Goal: Transaction & Acquisition: Download file/media

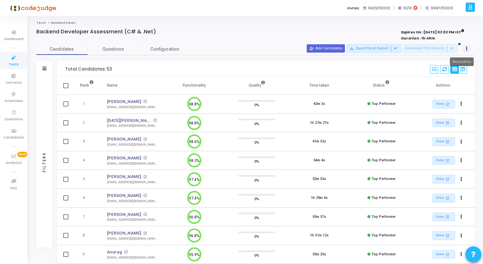
click at [468, 46] on button at bounding box center [466, 48] width 9 height 9
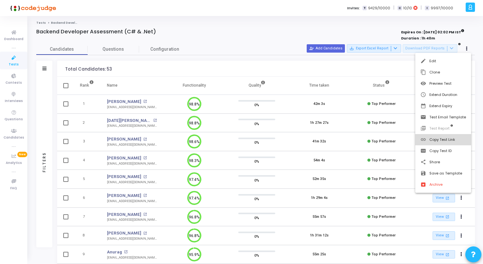
click at [438, 138] on button "link Copy Test Link" at bounding box center [443, 139] width 56 height 11
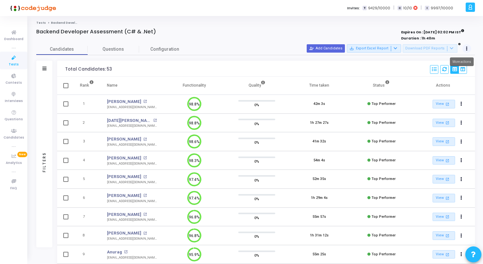
click at [464, 49] on button at bounding box center [466, 48] width 9 height 9
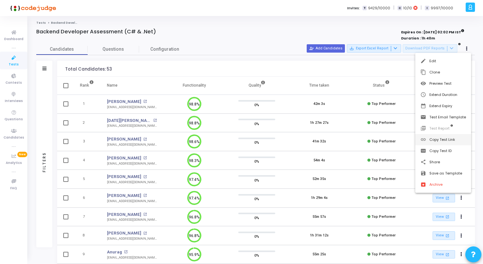
click at [434, 139] on button "link Copy Test Link" at bounding box center [443, 139] width 56 height 11
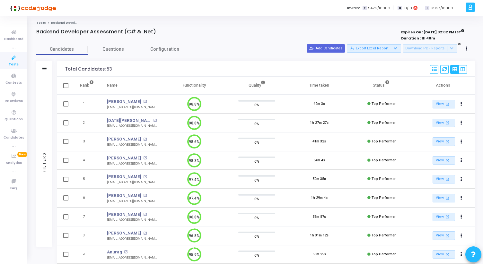
drag, startPoint x: 63, startPoint y: 69, endPoint x: 115, endPoint y: 69, distance: 52.7
click at [115, 69] on div "Total Candidates: 53 Select S No Name Questions Functionality Quality Time Take…" at bounding box center [266, 69] width 418 height 16
drag, startPoint x: 115, startPoint y: 69, endPoint x: 64, endPoint y: 69, distance: 51.1
click at [64, 69] on div "Total Candidates: 53 Select S No Name Questions Functionality Quality Time Take…" at bounding box center [266, 69] width 418 height 16
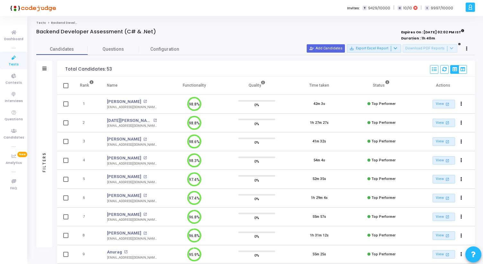
click at [64, 69] on div "Total Candidates: 53 Select S No Name Questions Functionality Quality Time Take…" at bounding box center [266, 69] width 418 height 16
click at [12, 52] on link "Tests" at bounding box center [13, 61] width 27 height 18
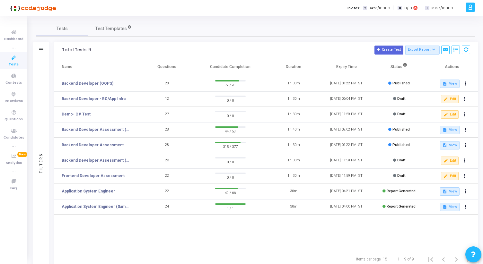
drag, startPoint x: 59, startPoint y: 51, endPoint x: 105, endPoint y: 51, distance: 45.9
click at [105, 51] on div "Total Tests: 9 Create Test Export Report Id Name Job Role Questions Candidate C…" at bounding box center [266, 50] width 424 height 16
click at [105, 51] on h3 "Total Tests: 9 Create Test Export Report Id Name Job Role Questions Candidate C…" at bounding box center [266, 50] width 408 height 9
drag, startPoint x: 100, startPoint y: 51, endPoint x: 58, endPoint y: 49, distance: 42.1
click at [58, 49] on div "Total Tests: 9 Create Test Export Report Id Name Job Role Questions Candidate C…" at bounding box center [266, 50] width 424 height 16
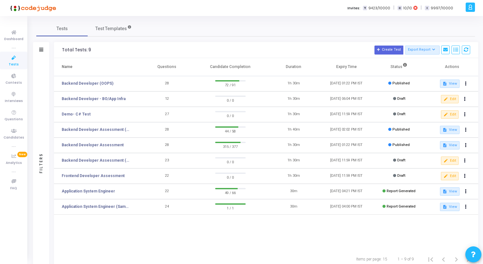
click at [58, 49] on div "Total Tests: 9 Create Test Export Report Id Name Job Role Questions Candidate C…" at bounding box center [266, 50] width 424 height 16
drag, startPoint x: 58, startPoint y: 49, endPoint x: 92, endPoint y: 49, distance: 33.4
click at [92, 49] on div "Total Tests: 9 Create Test Export Report Id Name Job Role Questions Candidate C…" at bounding box center [266, 50] width 424 height 16
click at [92, 49] on h3 "Total Tests: 9 Create Test Export Report Id Name Job Role Questions Candidate C…" at bounding box center [266, 50] width 408 height 9
drag, startPoint x: 92, startPoint y: 49, endPoint x: 62, endPoint y: 48, distance: 29.5
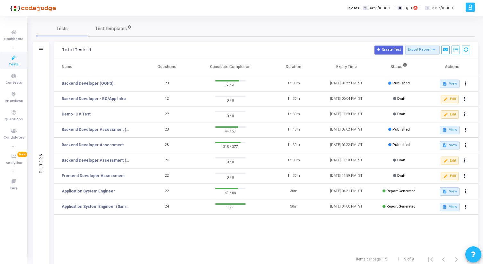
click at [62, 48] on h3 "Total Tests: 9 Create Test Export Report Id Name Job Role Questions Candidate C…" at bounding box center [266, 50] width 408 height 9
click at [62, 48] on div "Total Tests: 9" at bounding box center [76, 50] width 29 height 5
drag, startPoint x: 62, startPoint y: 48, endPoint x: 106, endPoint y: 49, distance: 43.7
click at [106, 49] on h3 "Total Tests: 9 Create Test Export Report Id Name Job Role Questions Candidate C…" at bounding box center [266, 50] width 408 height 9
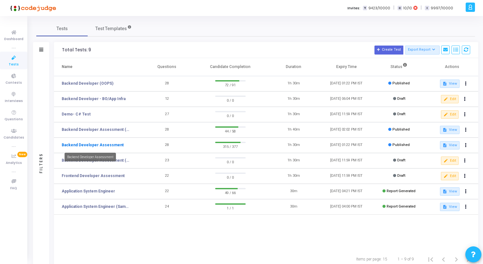
click at [113, 145] on link "Backend Developer Assessment" at bounding box center [93, 145] width 62 height 6
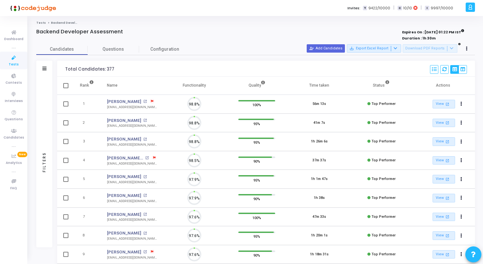
scroll to position [13, 16]
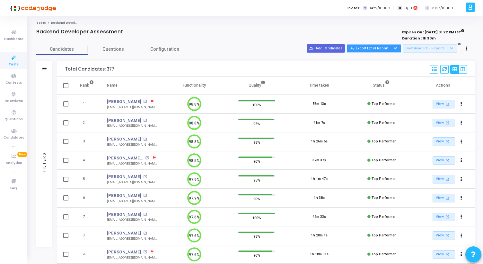
click at [401, 46] on button "save_alt Export Excel Report" at bounding box center [374, 48] width 54 height 8
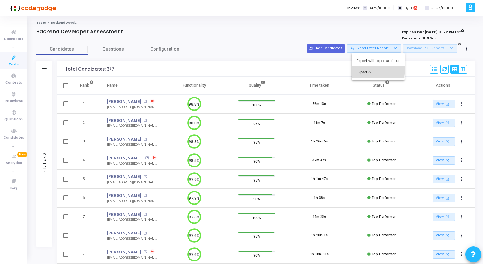
click at [376, 70] on button "Export All" at bounding box center [378, 71] width 53 height 11
